Goal: Information Seeking & Learning: Check status

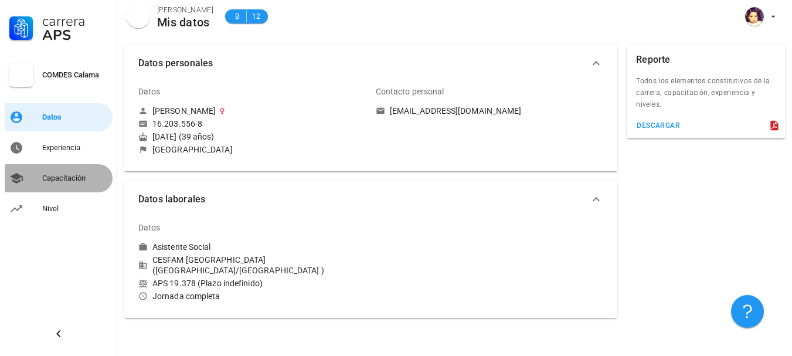
click at [76, 177] on div "Capacitación" at bounding box center [75, 177] width 66 height 9
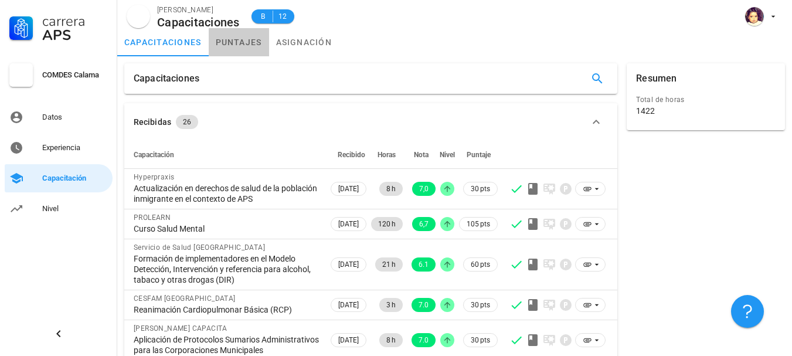
click at [223, 44] on link "puntajes" at bounding box center [239, 42] width 60 height 28
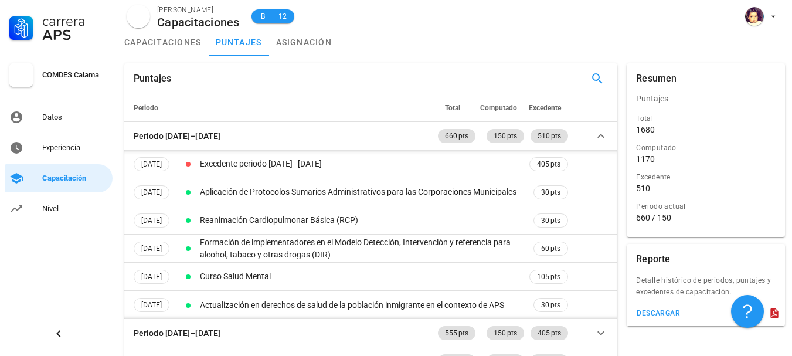
scroll to position [59, 0]
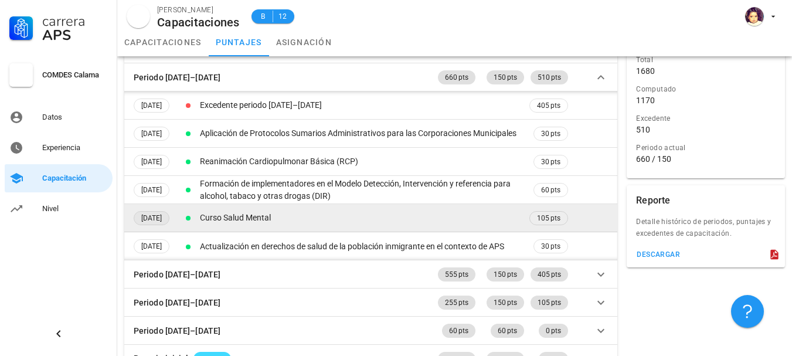
click at [162, 219] on span "[DATE]" at bounding box center [151, 218] width 21 height 13
click at [293, 219] on td "Curso Salud Mental" at bounding box center [362, 218] width 329 height 28
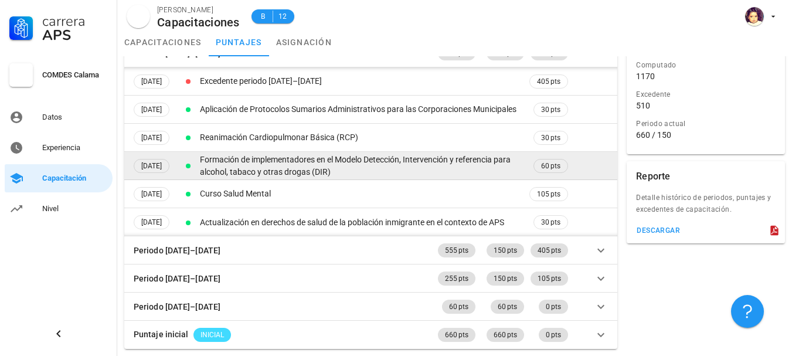
scroll to position [0, 0]
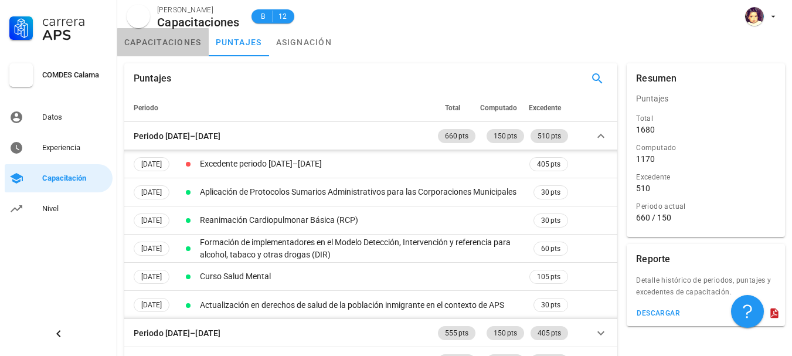
click at [159, 45] on link "capacitaciones" at bounding box center [162, 42] width 91 height 28
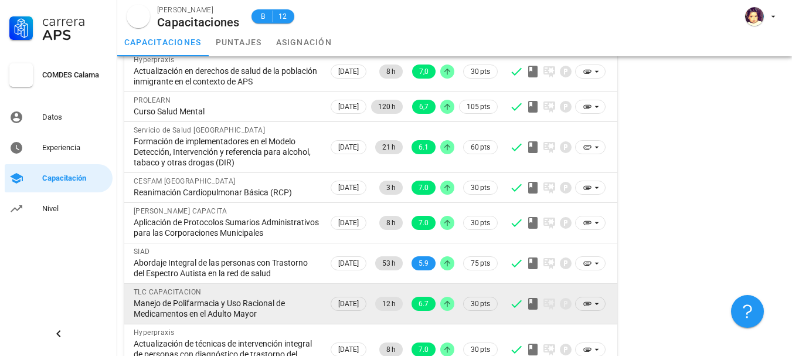
scroll to position [176, 0]
